Goal: Find specific page/section: Find specific page/section

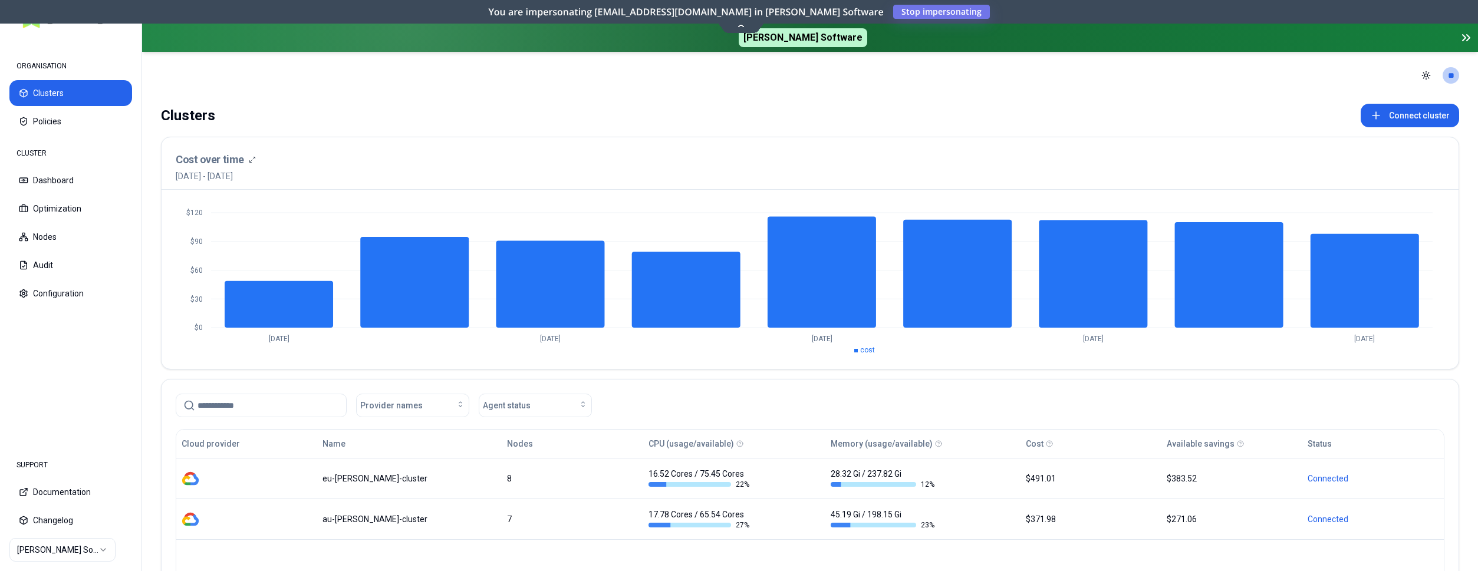
click at [58, 551] on html "ORGANISATION Clusters Policies CLUSTER Dashboard Optimization Nodes Audit Confi…" at bounding box center [739, 285] width 1478 height 571
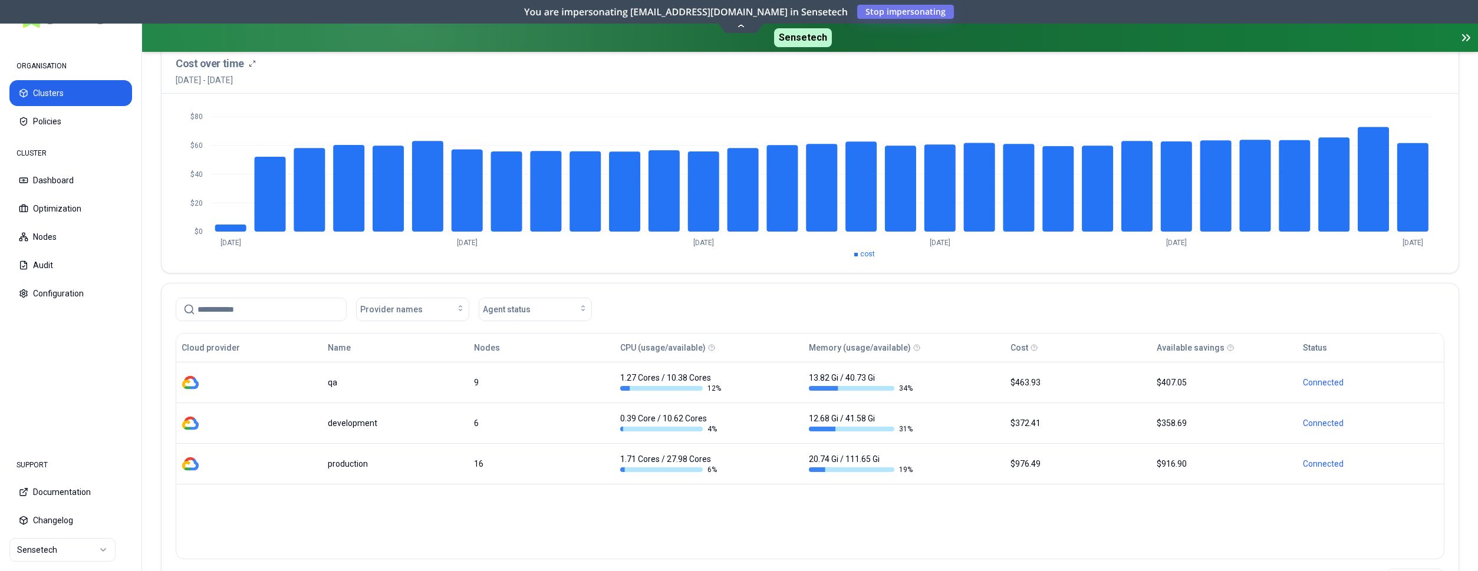
scroll to position [120, 0]
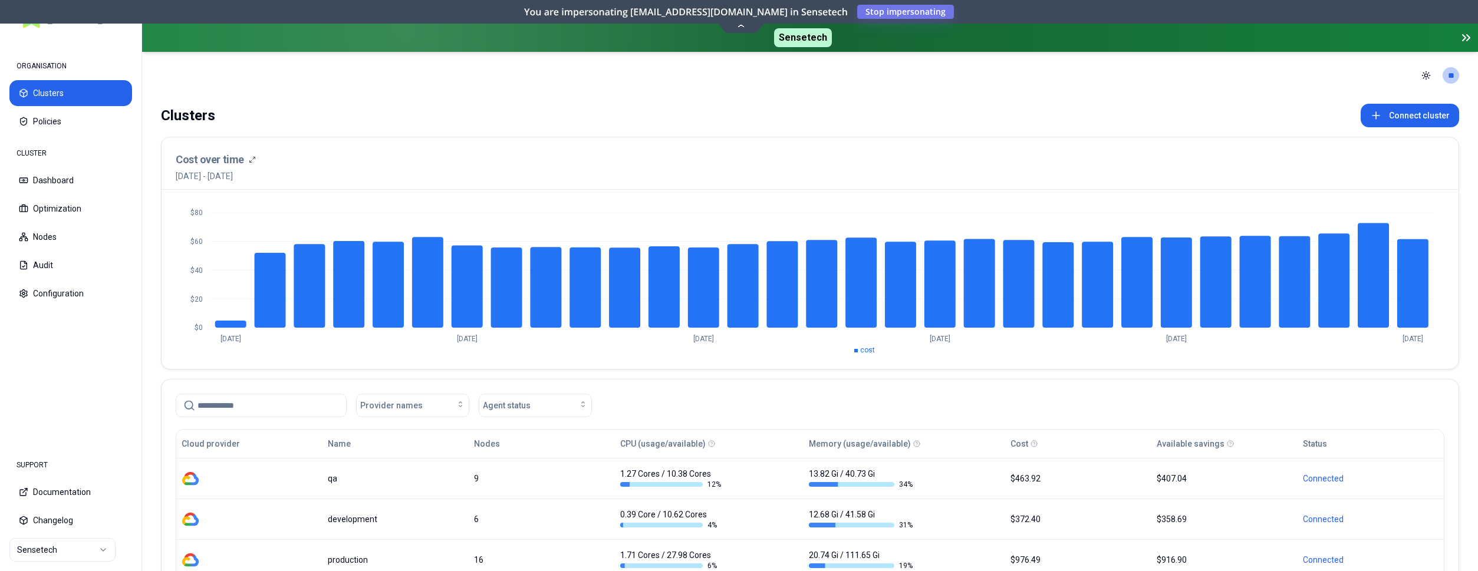
scroll to position [60, 0]
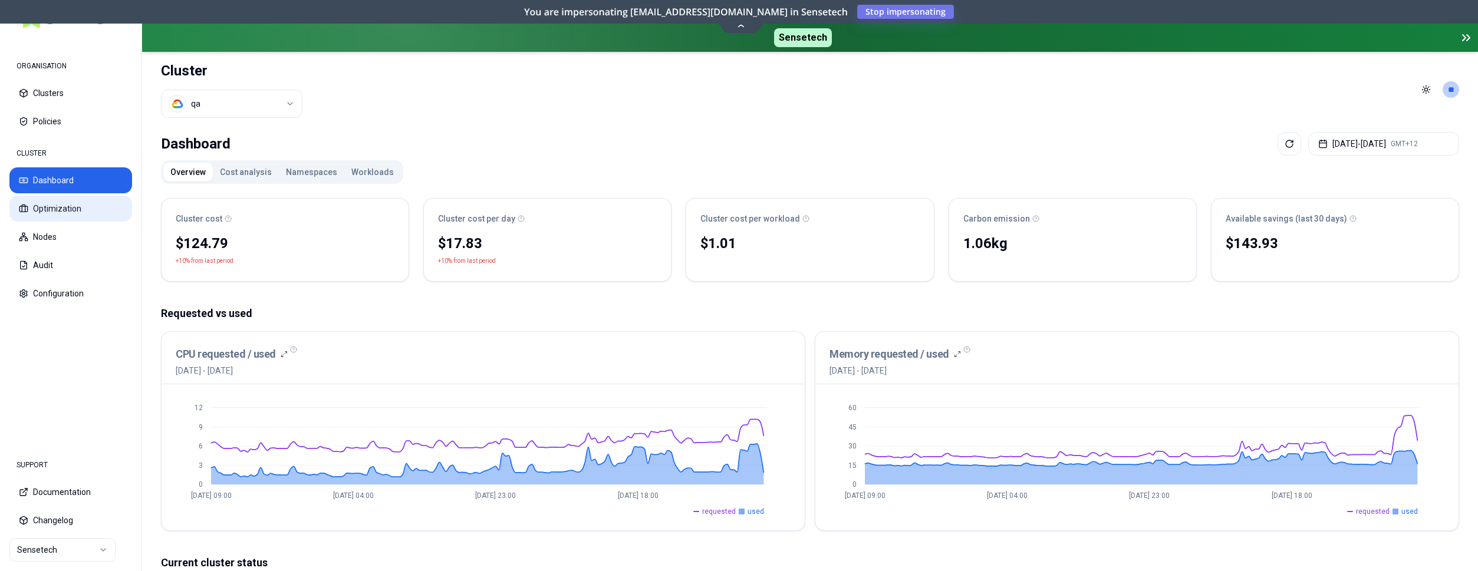
click at [65, 216] on button "Optimization" at bounding box center [70, 209] width 123 height 26
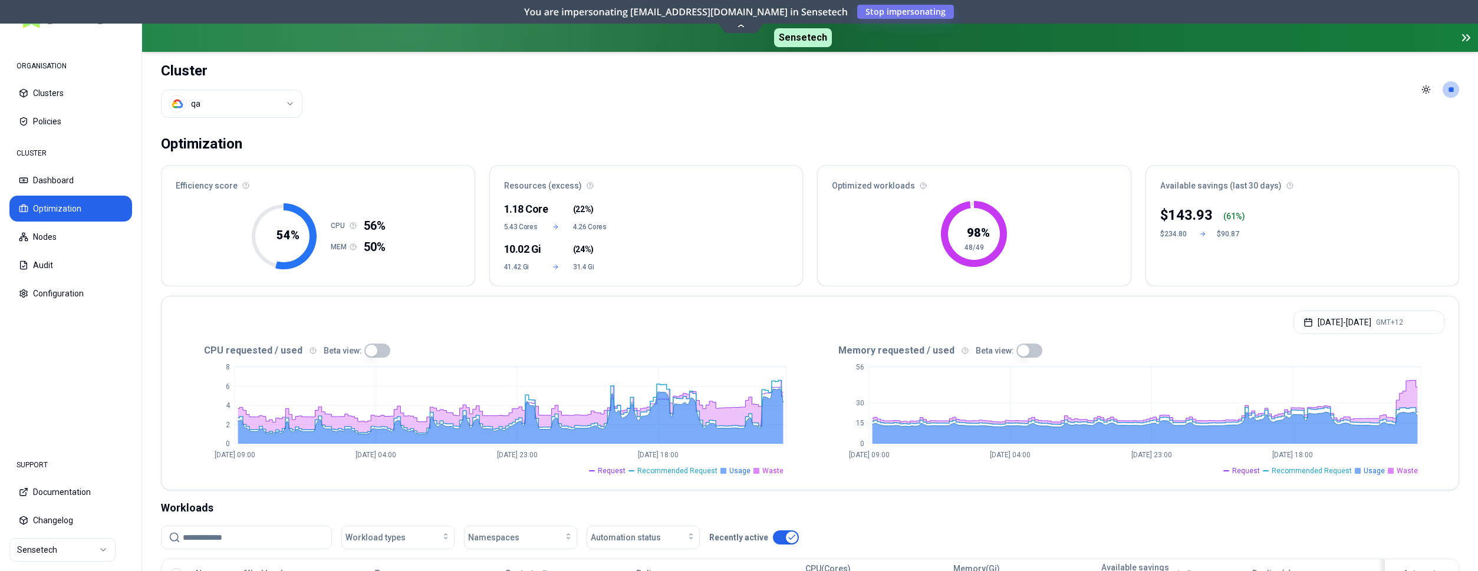
click at [67, 549] on html "ORGANISATION Clusters Policies CLUSTER Dashboard Optimization Nodes Audit Confi…" at bounding box center [739, 285] width 1478 height 571
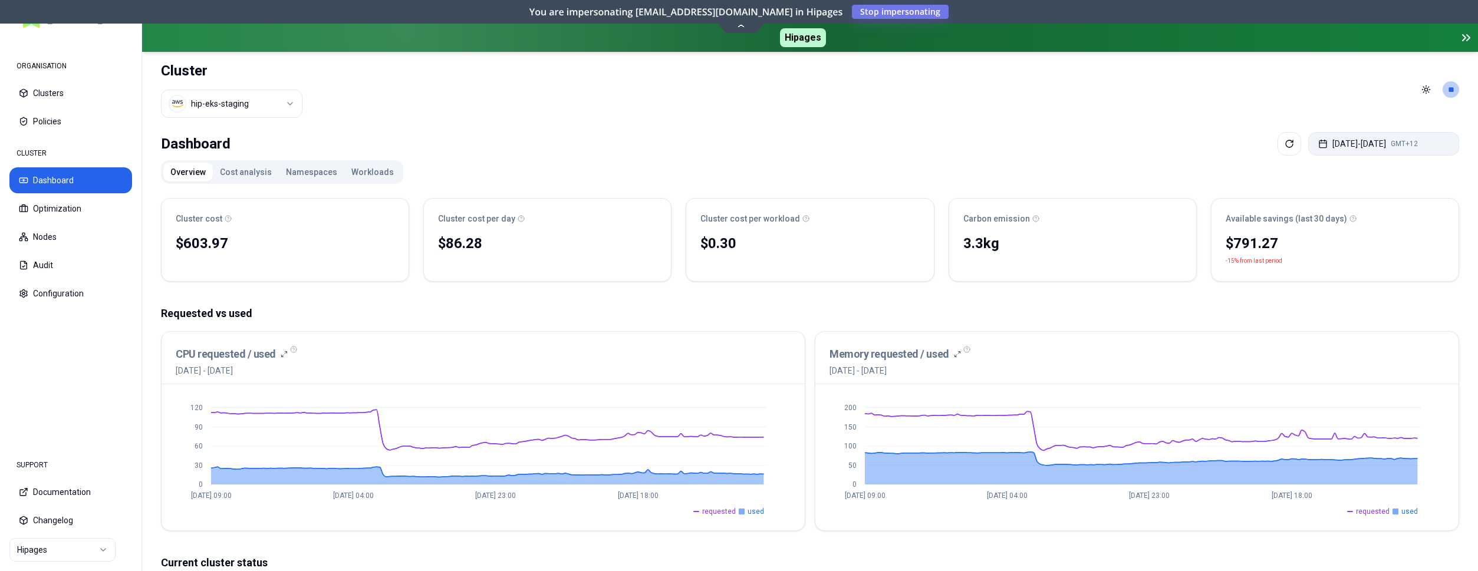
click at [1376, 145] on button "[DATE] - [DATE] GMT+12" at bounding box center [1383, 144] width 151 height 24
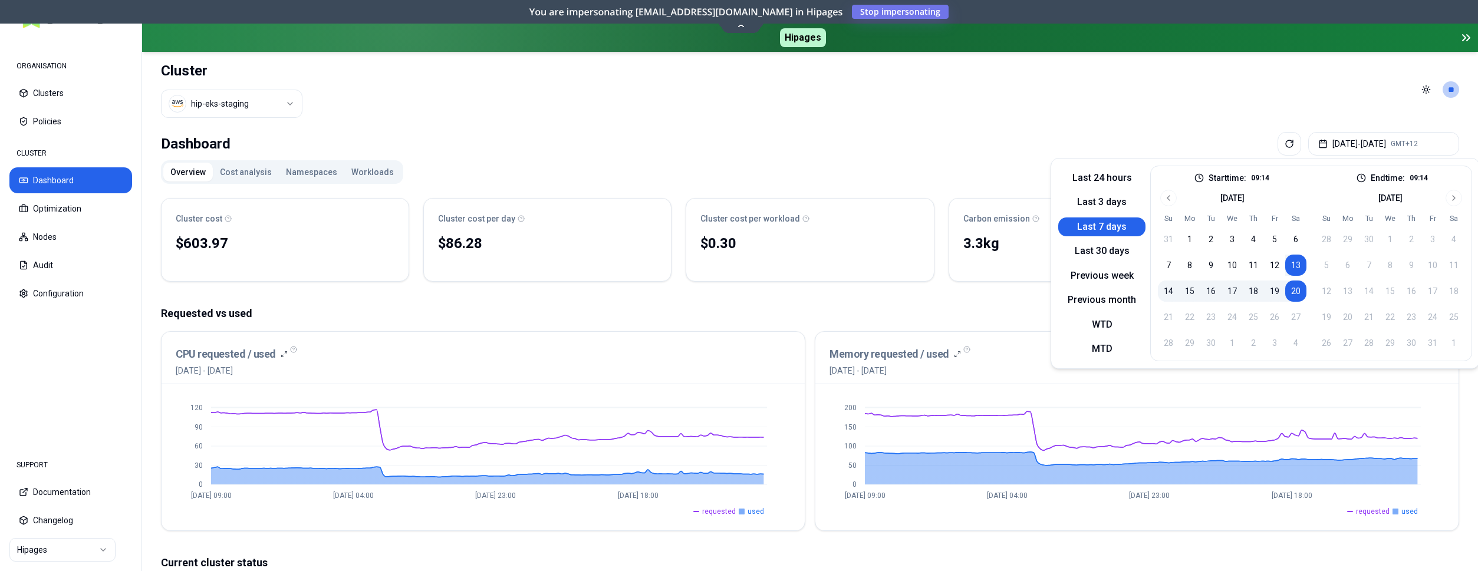
click at [1099, 225] on button "Last 7 days" at bounding box center [1101, 226] width 87 height 19
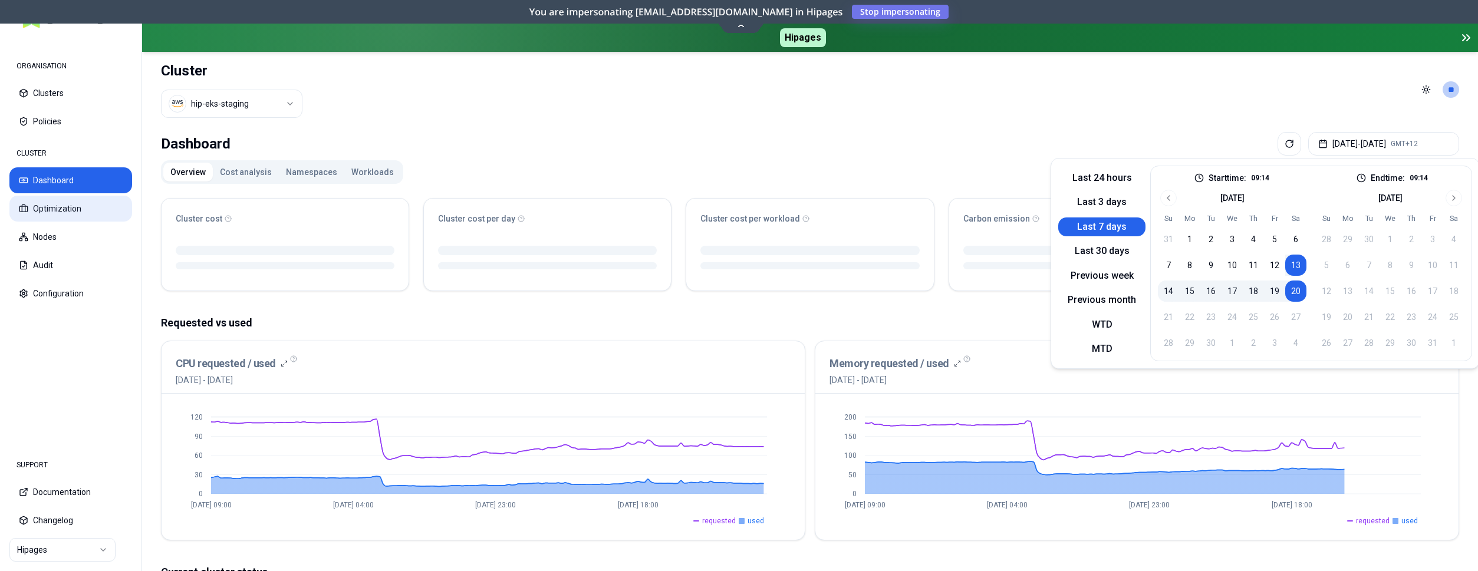
click at [69, 215] on button "Optimization" at bounding box center [70, 209] width 123 height 26
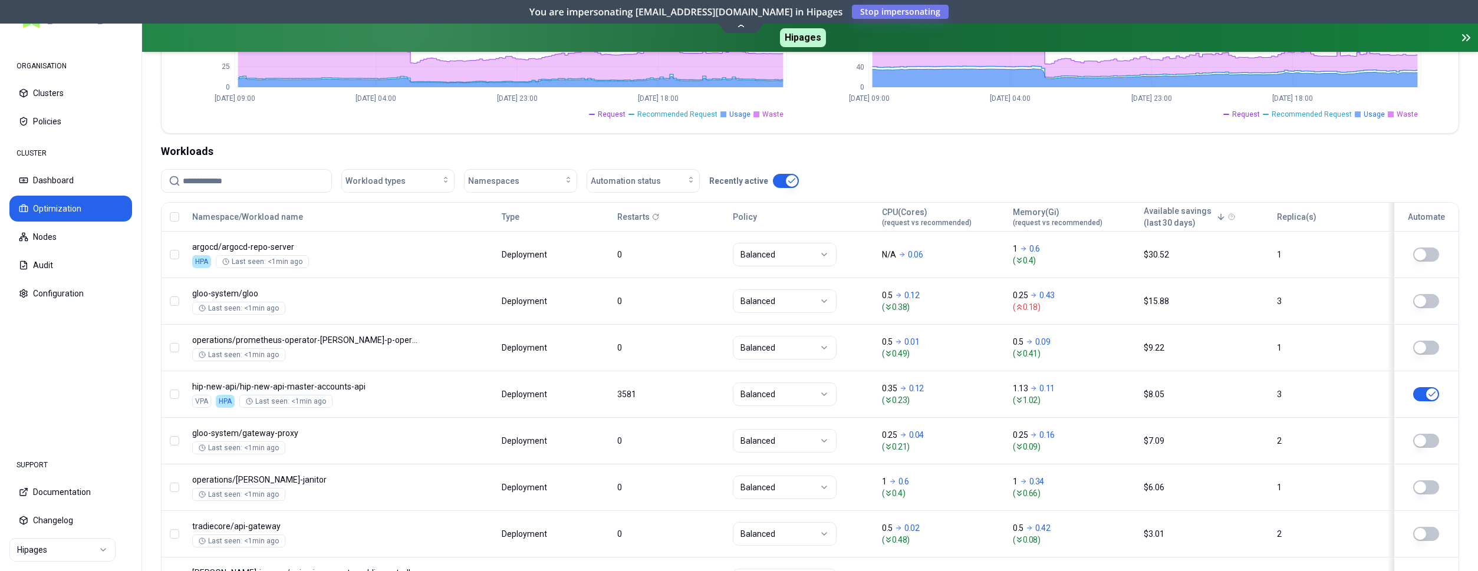
scroll to position [361, 0]
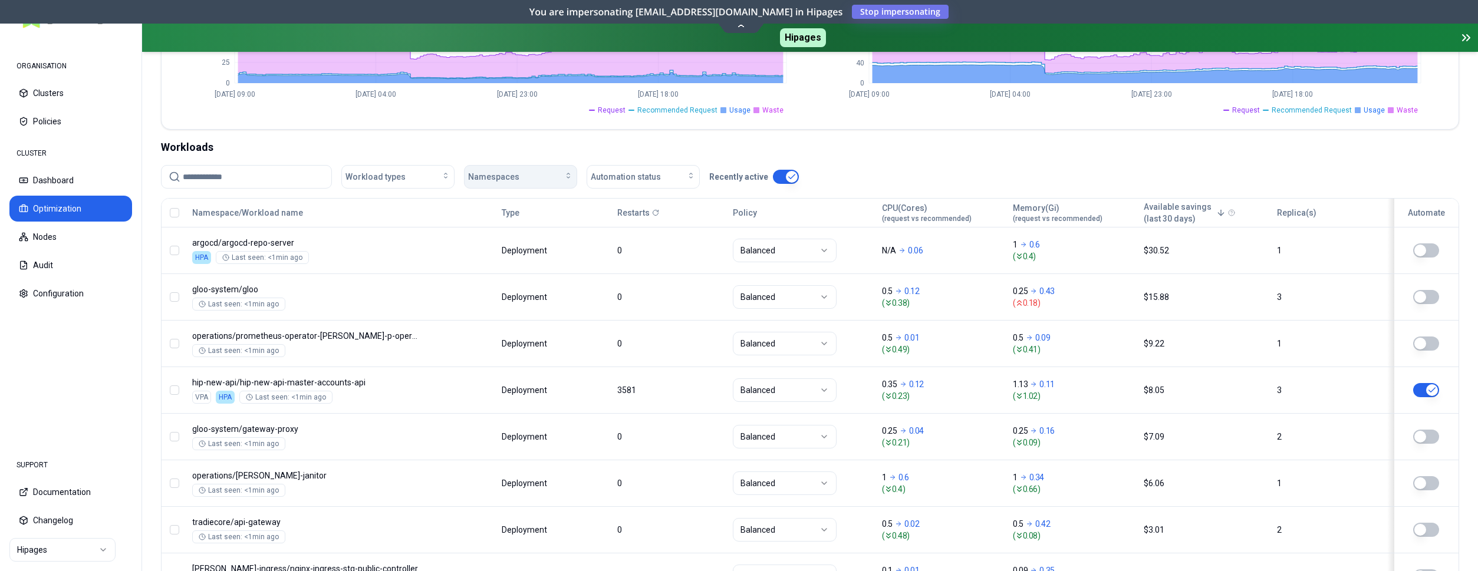
click at [510, 175] on span "Namespaces" at bounding box center [493, 177] width 51 height 12
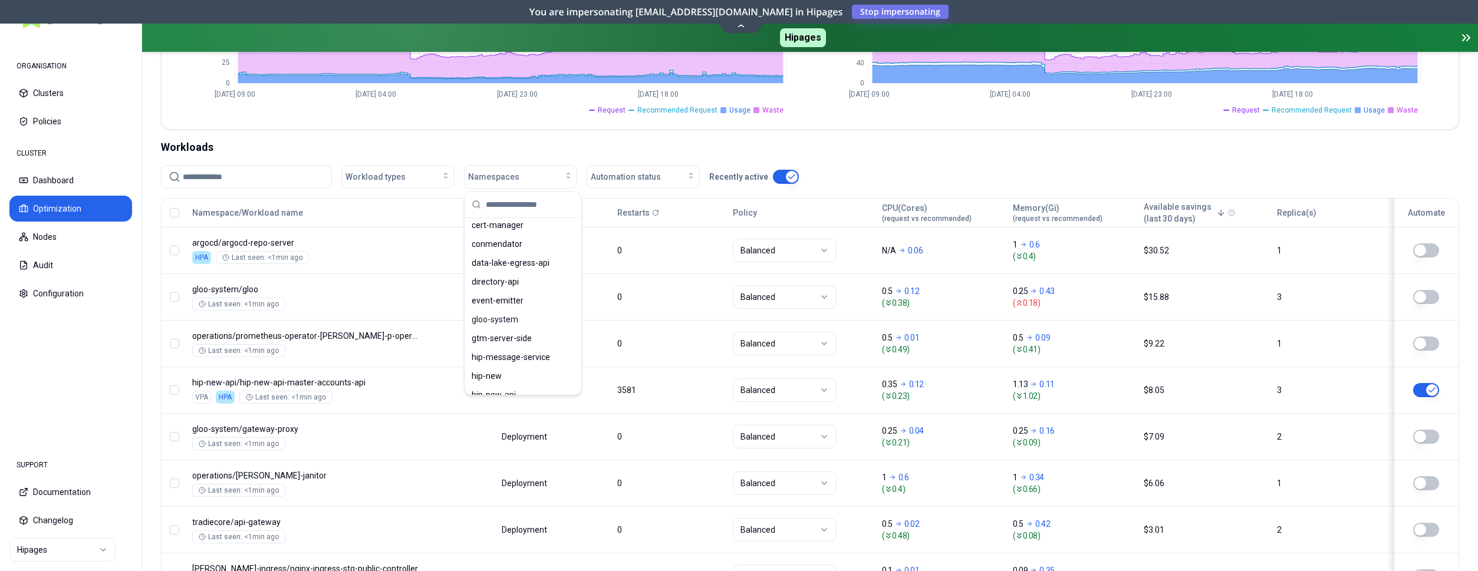
scroll to position [120, 0]
click at [80, 176] on button "Dashboard" at bounding box center [70, 180] width 123 height 26
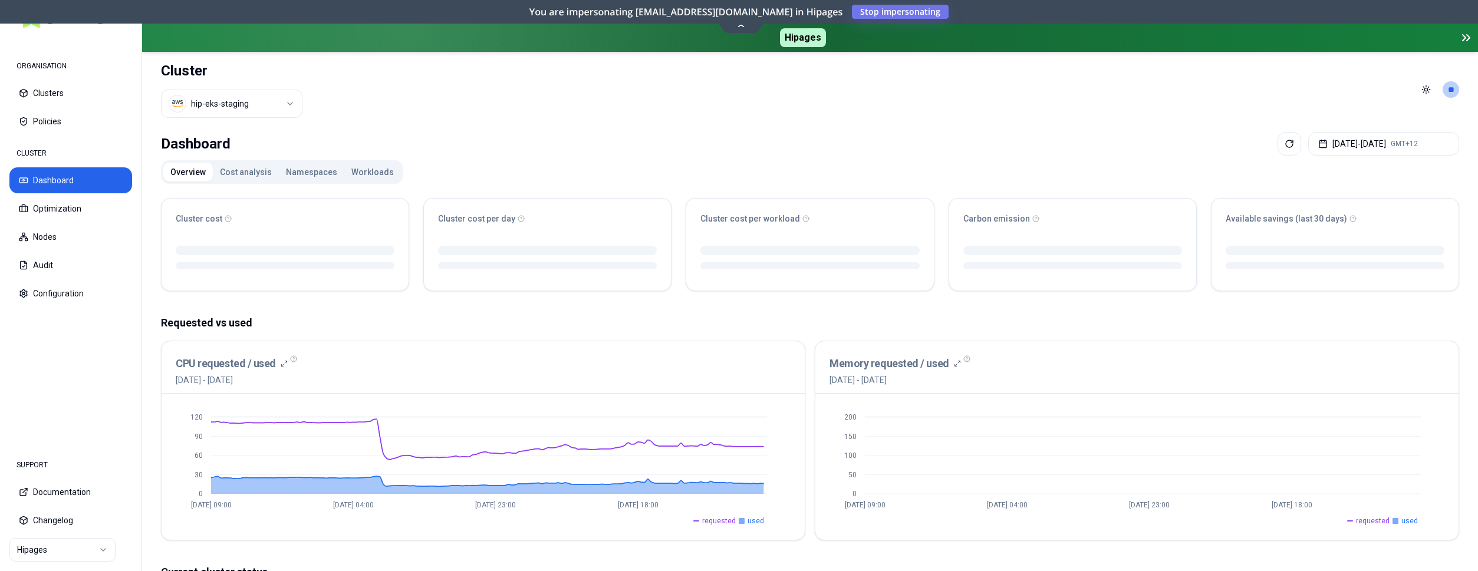
click at [222, 173] on button "Cost analysis" at bounding box center [246, 172] width 66 height 19
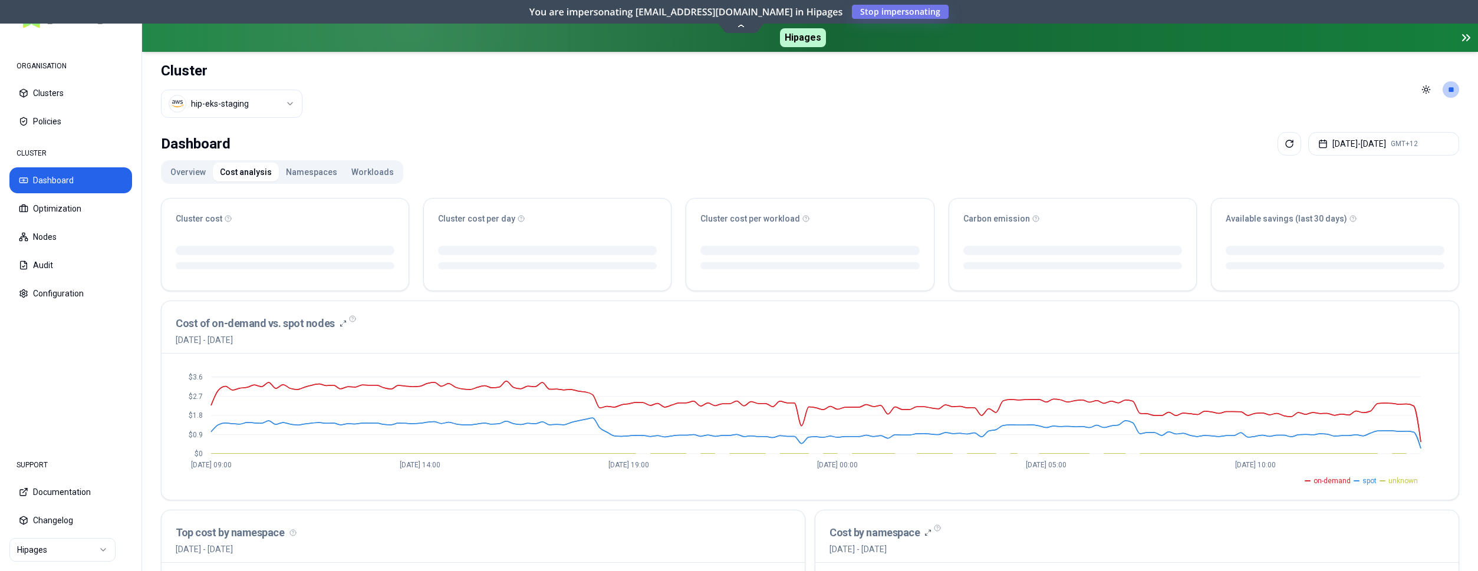
drag, startPoint x: 308, startPoint y: 171, endPoint x: 314, endPoint y: 172, distance: 5.9
click at [314, 172] on button "Namespaces" at bounding box center [311, 172] width 65 height 19
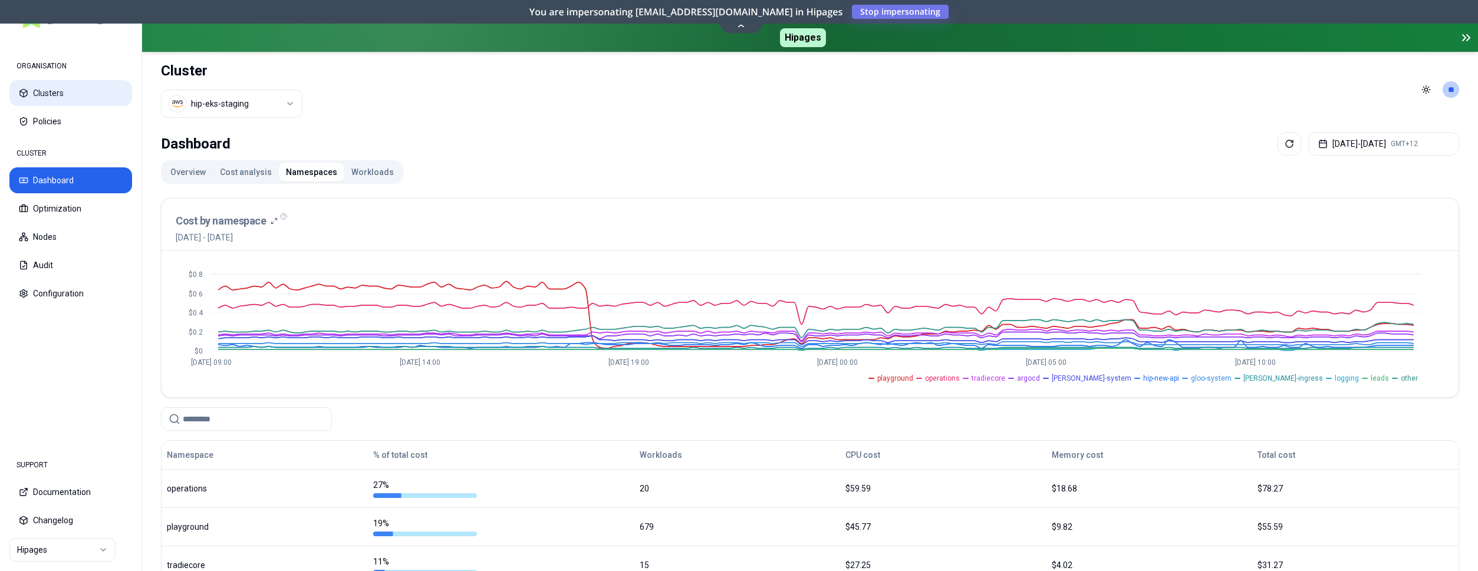
click at [51, 94] on button "Clusters" at bounding box center [70, 93] width 123 height 26
